Goal: Navigation & Orientation: Find specific page/section

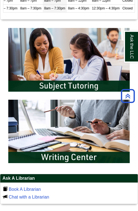
scroll to position [304, 0]
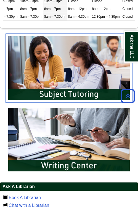
click at [94, 83] on img "slideshow" at bounding box center [69, 67] width 127 height 69
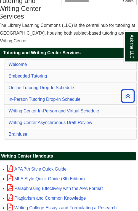
scroll to position [0, 1]
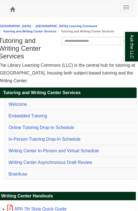
click at [13, 8] on span at bounding box center [12, 9] width 5 height 5
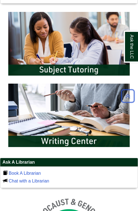
scroll to position [340, 0]
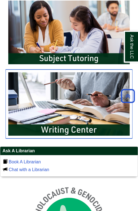
click at [82, 126] on img "slideshow" at bounding box center [69, 103] width 127 height 69
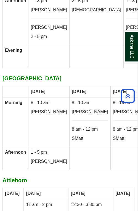
scroll to position [4128, 1]
